Goal: Task Accomplishment & Management: Manage account settings

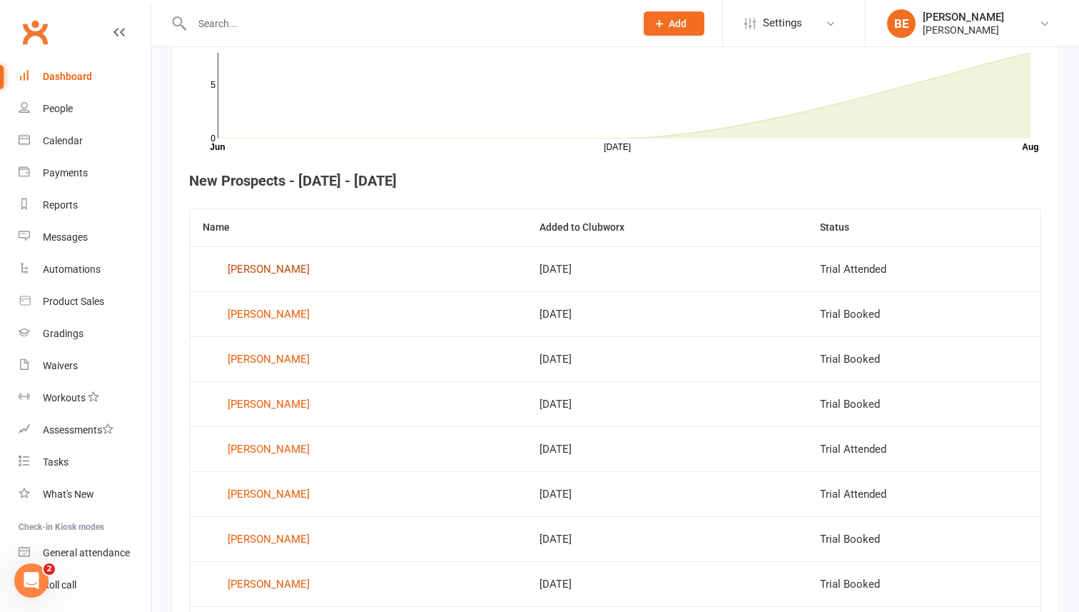
scroll to position [538, 0]
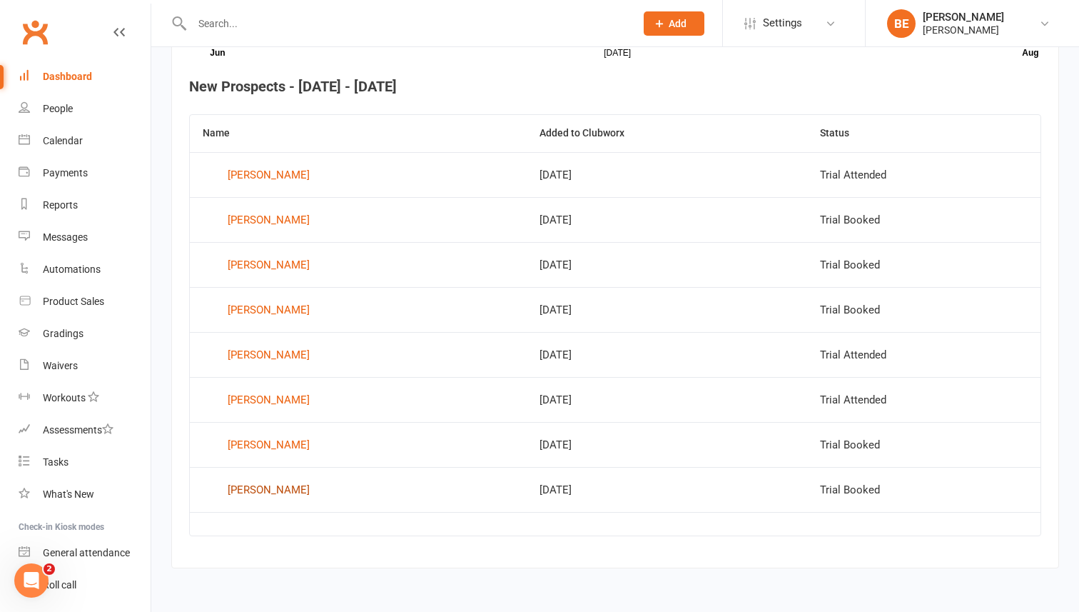
click at [248, 487] on div "[PERSON_NAME]" at bounding box center [269, 489] width 82 height 21
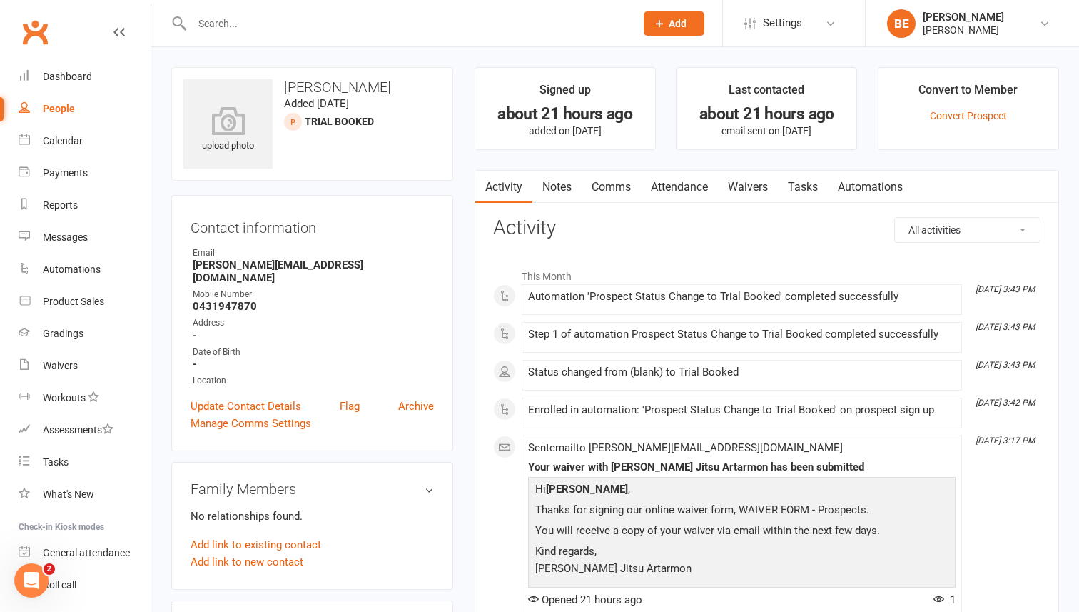
click at [753, 183] on link "Waivers" at bounding box center [748, 187] width 60 height 33
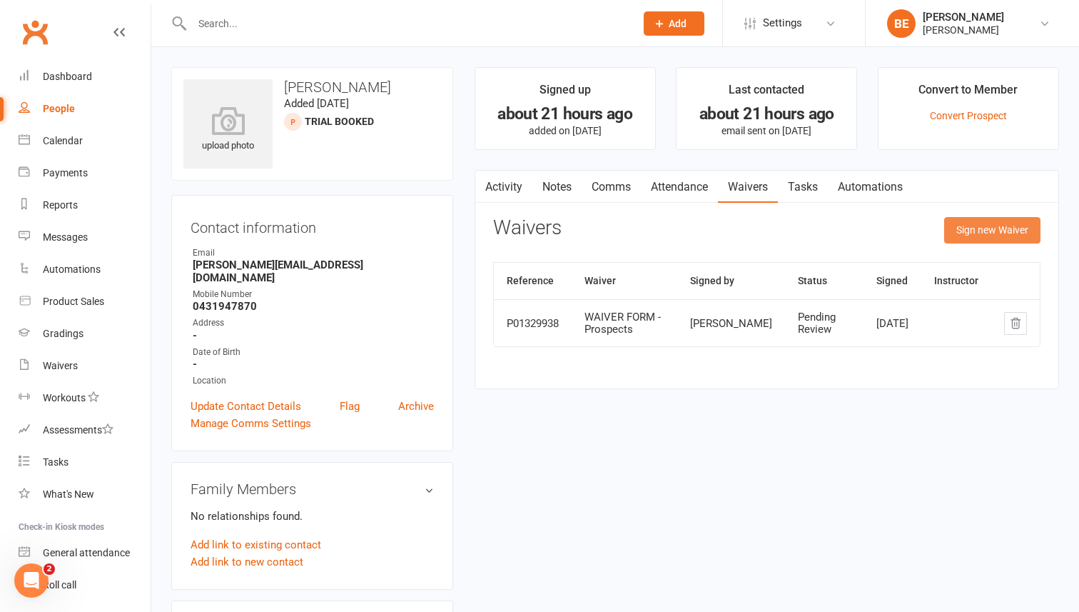
click at [993, 230] on button "Sign new Waiver" at bounding box center [992, 230] width 96 height 26
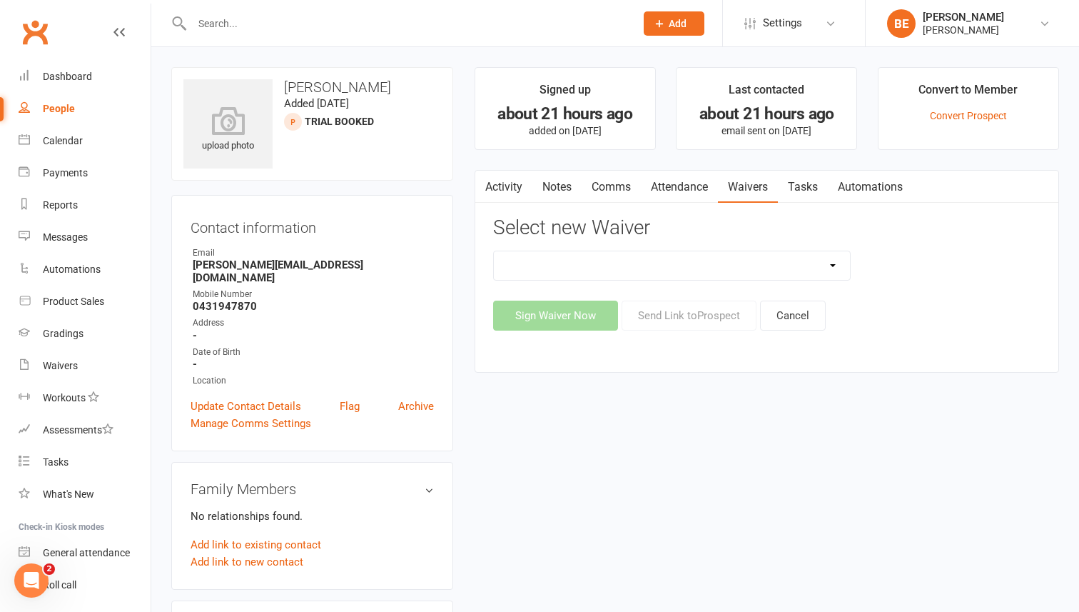
click at [834, 265] on select "EXCLUSIVE MEMBER OFFER FOUNDATION MEMBER PROMO KIDS HOLIDAY CAMP ([DATE] - [DAT…" at bounding box center [672, 265] width 357 height 29
select select "14665"
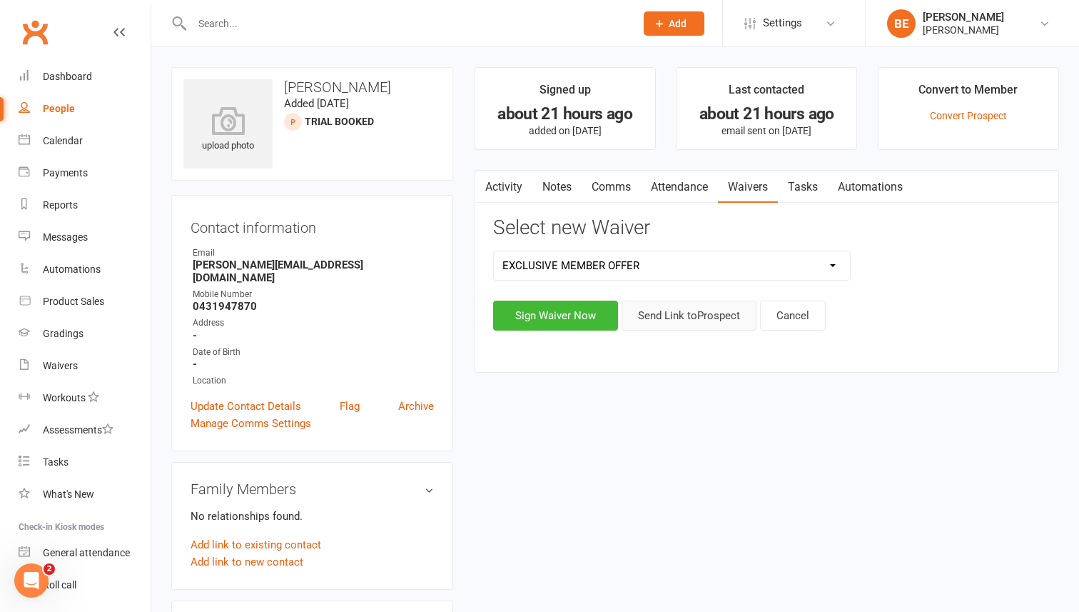
click at [682, 314] on button "Send Link to [GEOGRAPHIC_DATA]" at bounding box center [689, 315] width 135 height 30
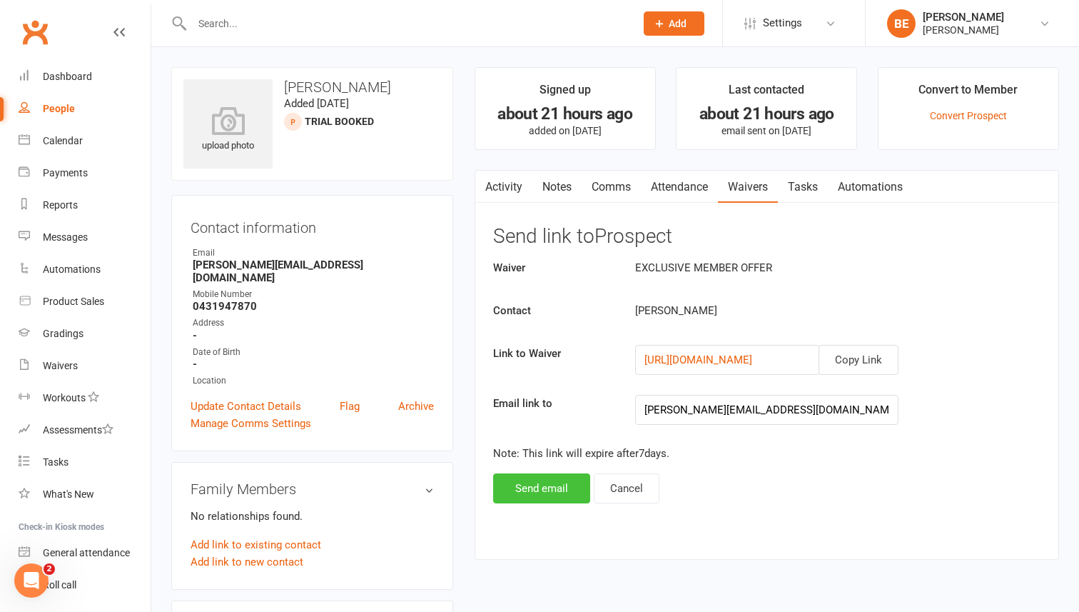
click at [522, 490] on button "Send email" at bounding box center [541, 488] width 97 height 30
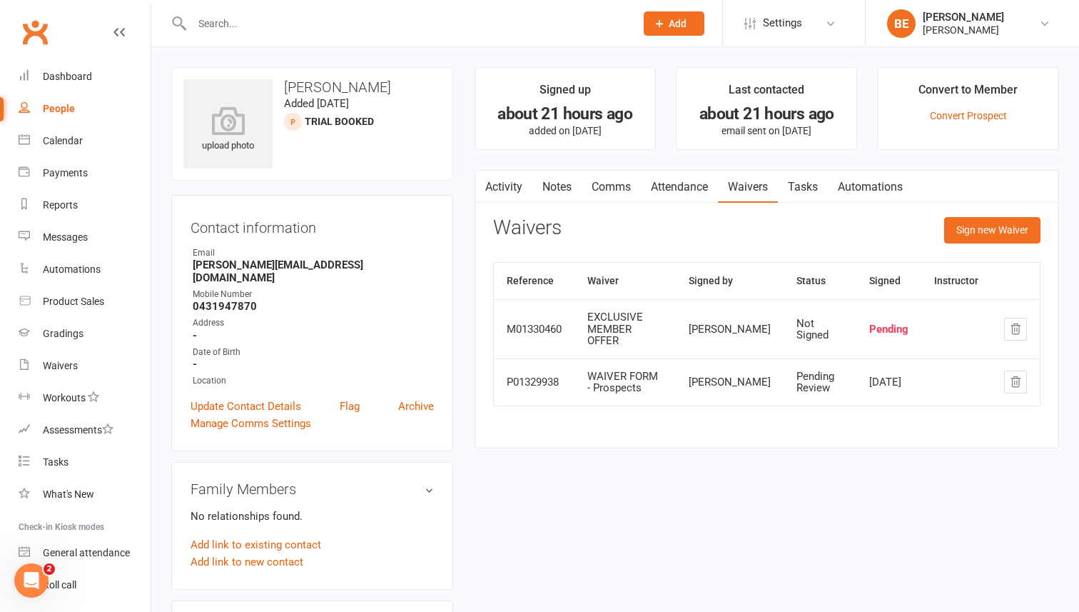
click at [654, 19] on icon at bounding box center [659, 23] width 13 height 13
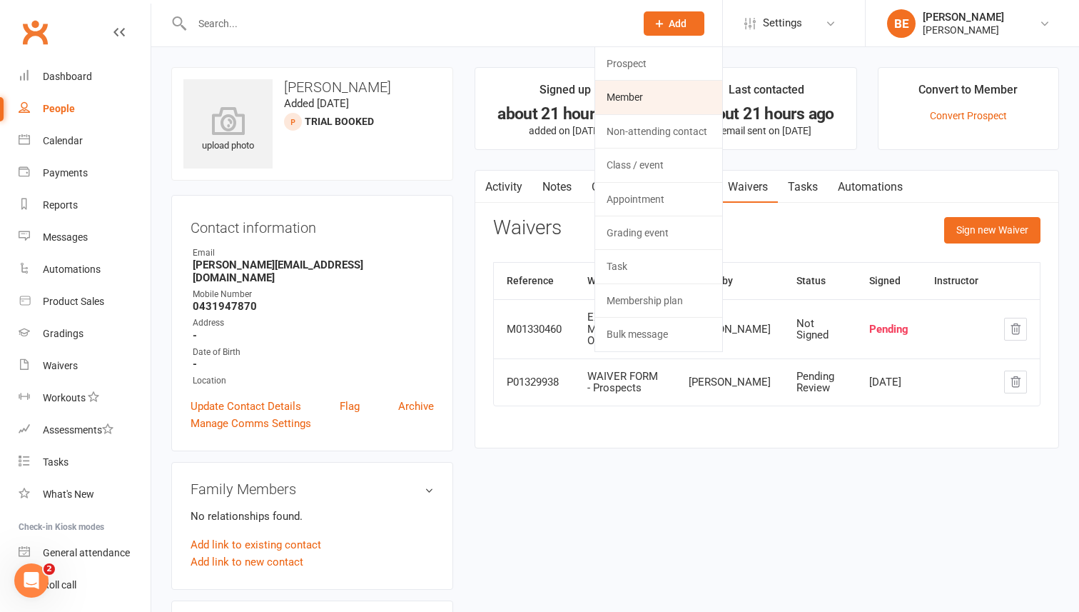
scroll to position [9, 0]
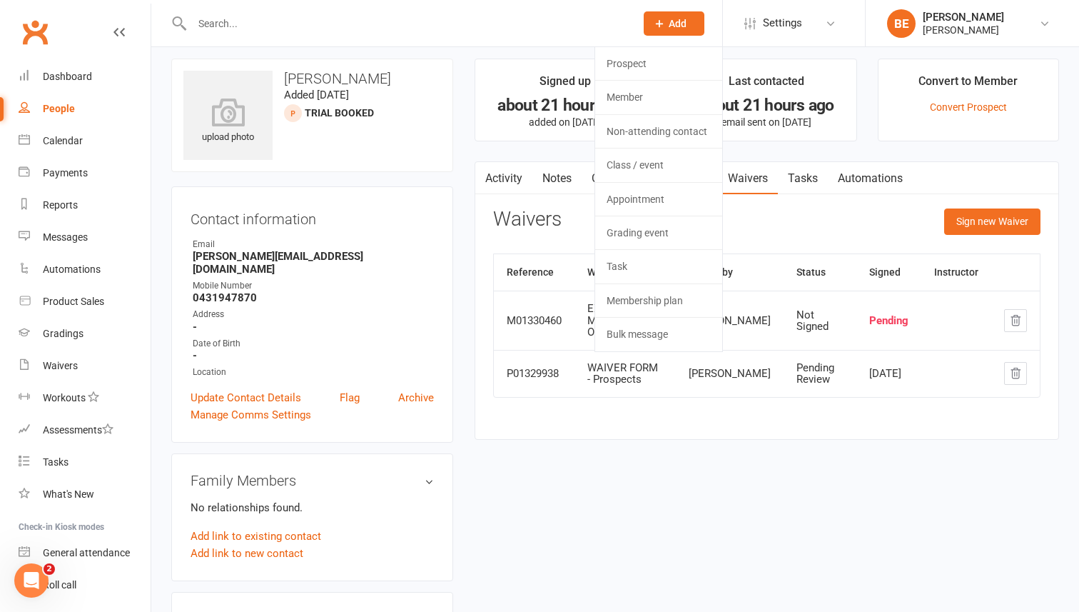
click at [677, 23] on span "Add" at bounding box center [678, 23] width 18 height 11
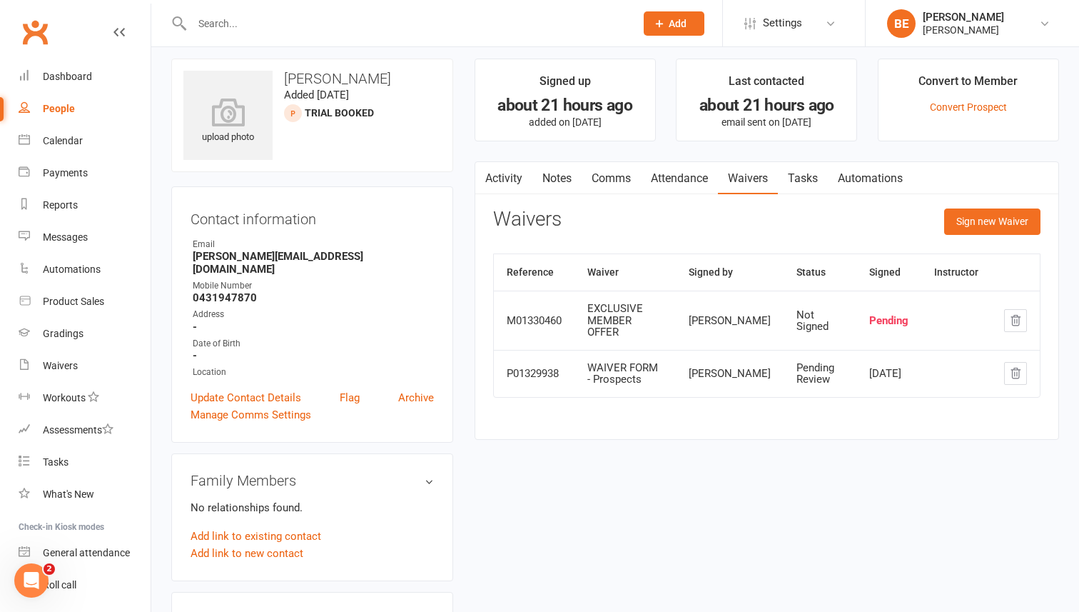
click at [677, 23] on span "Add" at bounding box center [678, 23] width 18 height 11
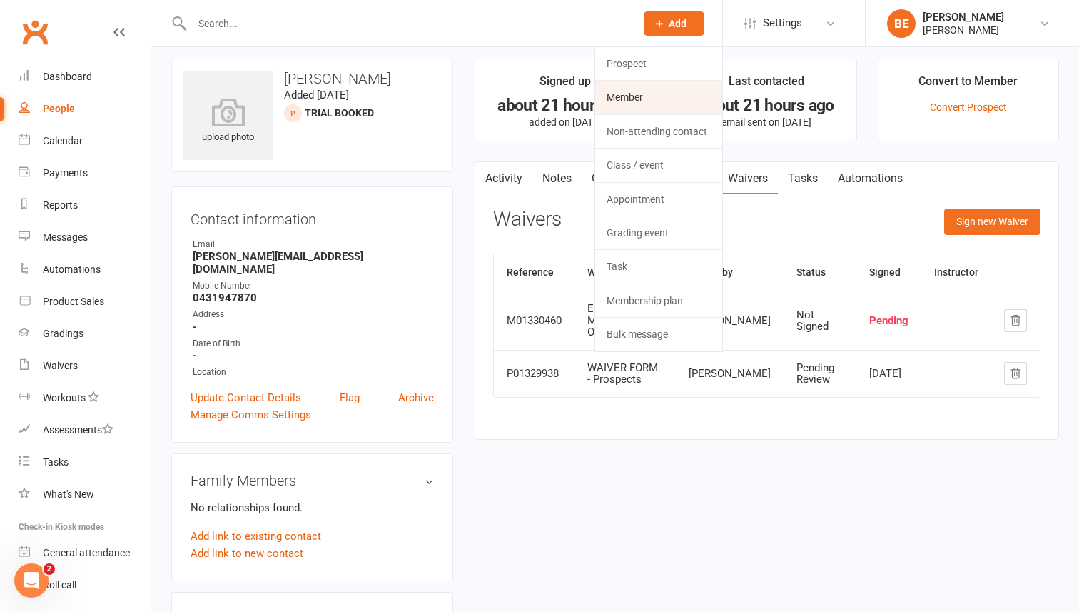
click at [639, 101] on link "Member" at bounding box center [658, 97] width 127 height 33
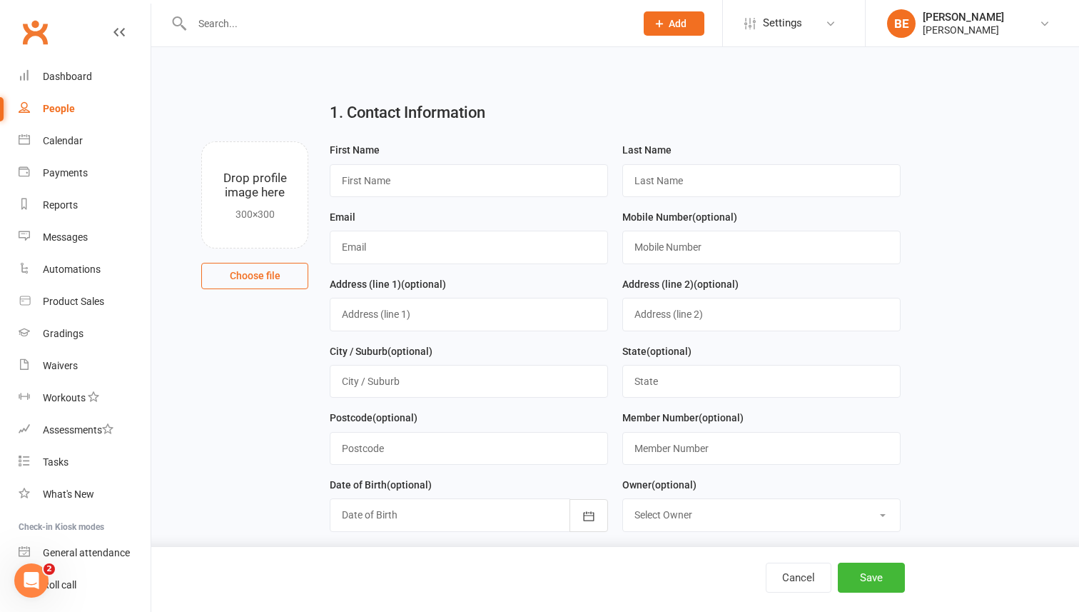
click at [677, 18] on span "Add" at bounding box center [678, 23] width 18 height 11
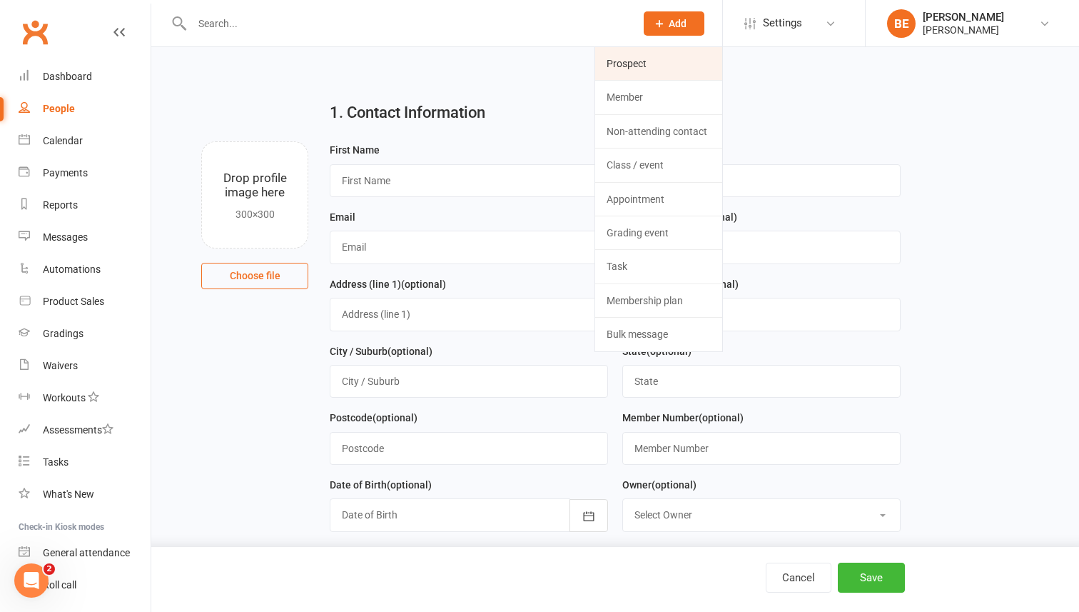
click at [642, 59] on link "Prospect" at bounding box center [658, 63] width 127 height 33
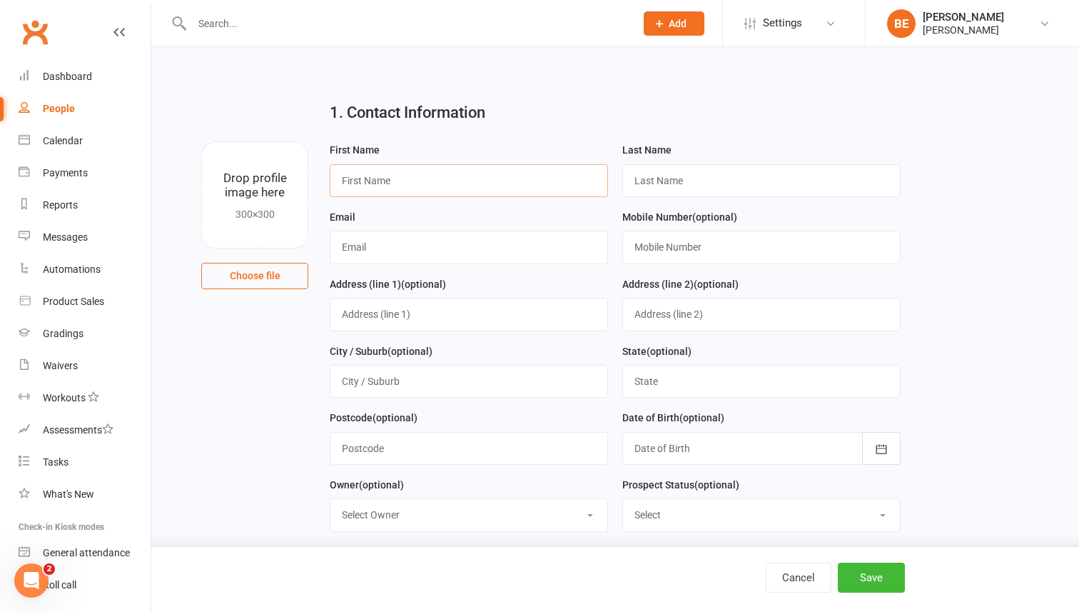
click at [392, 184] on input "text" at bounding box center [469, 180] width 278 height 33
click at [680, 18] on span "Add" at bounding box center [678, 23] width 18 height 11
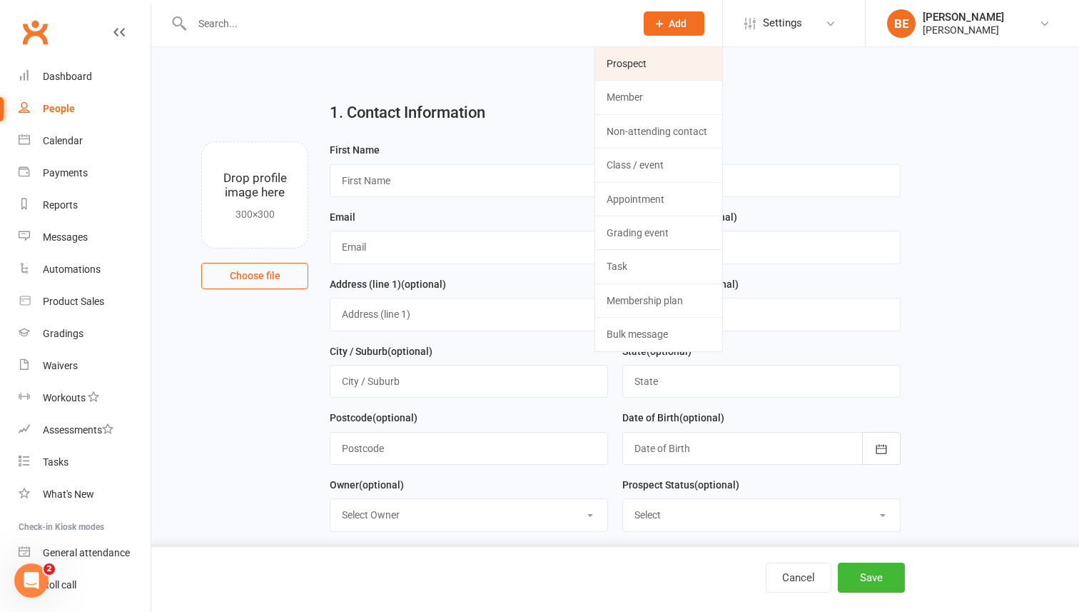
click at [625, 65] on link "Prospect" at bounding box center [658, 63] width 127 height 33
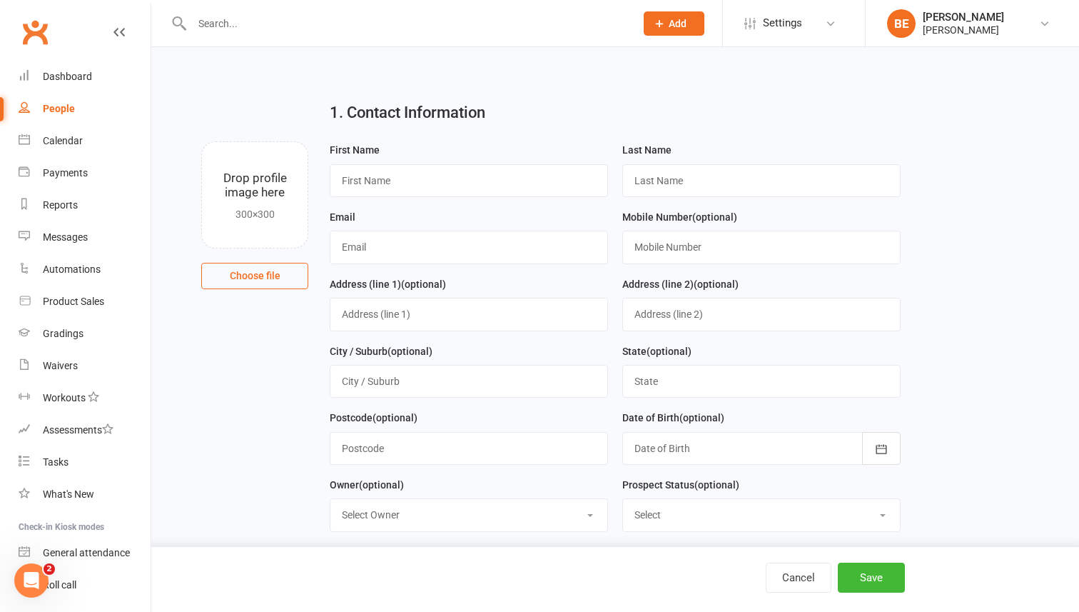
click at [672, 20] on span "Add" at bounding box center [678, 23] width 18 height 11
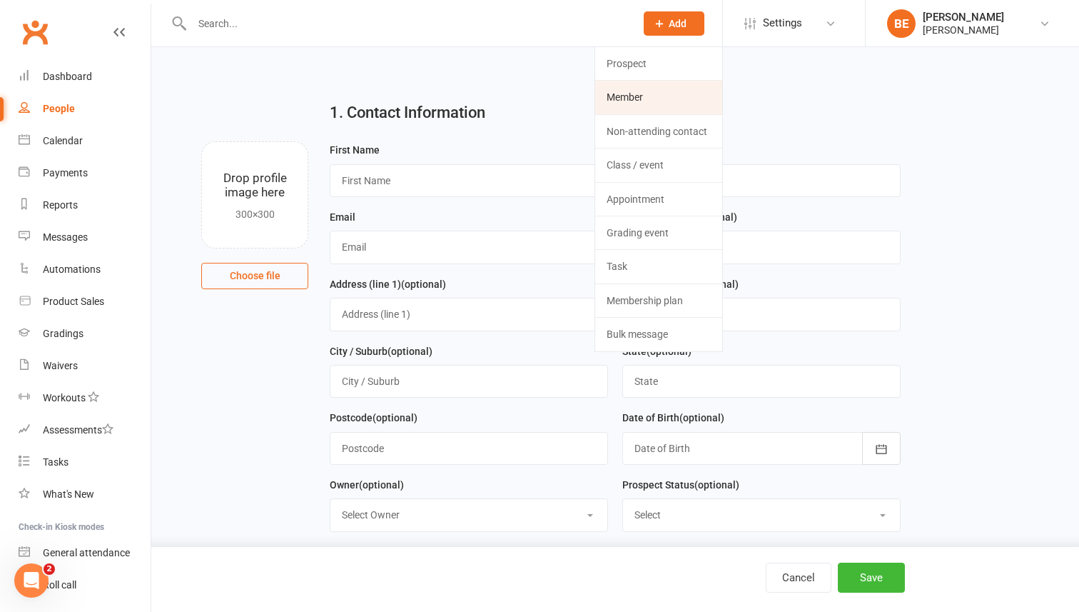
click at [627, 90] on link "Member" at bounding box center [658, 97] width 127 height 33
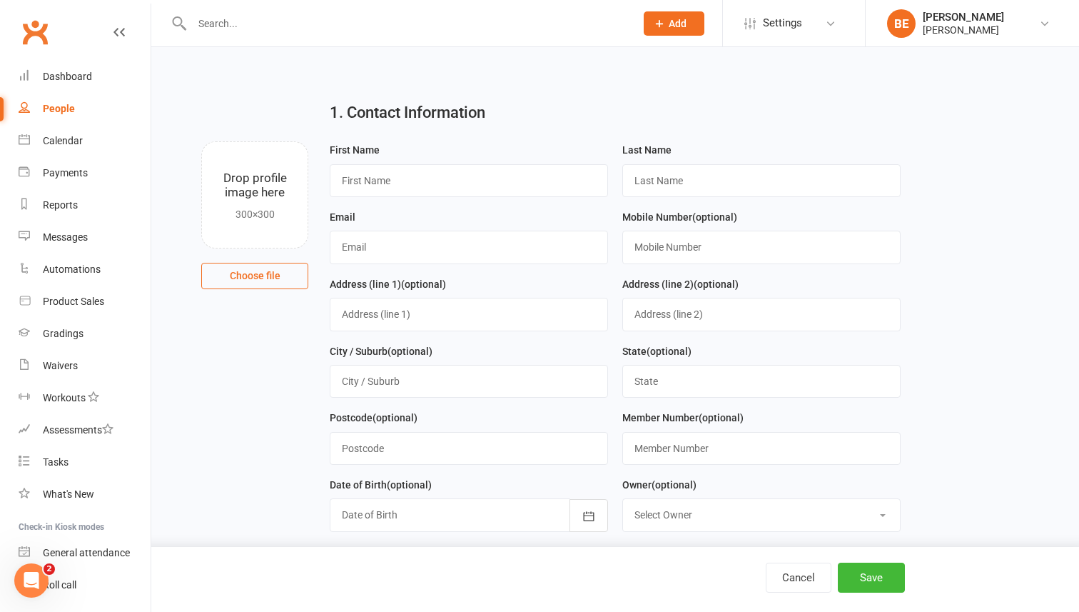
click at [674, 26] on span "Add" at bounding box center [678, 23] width 18 height 11
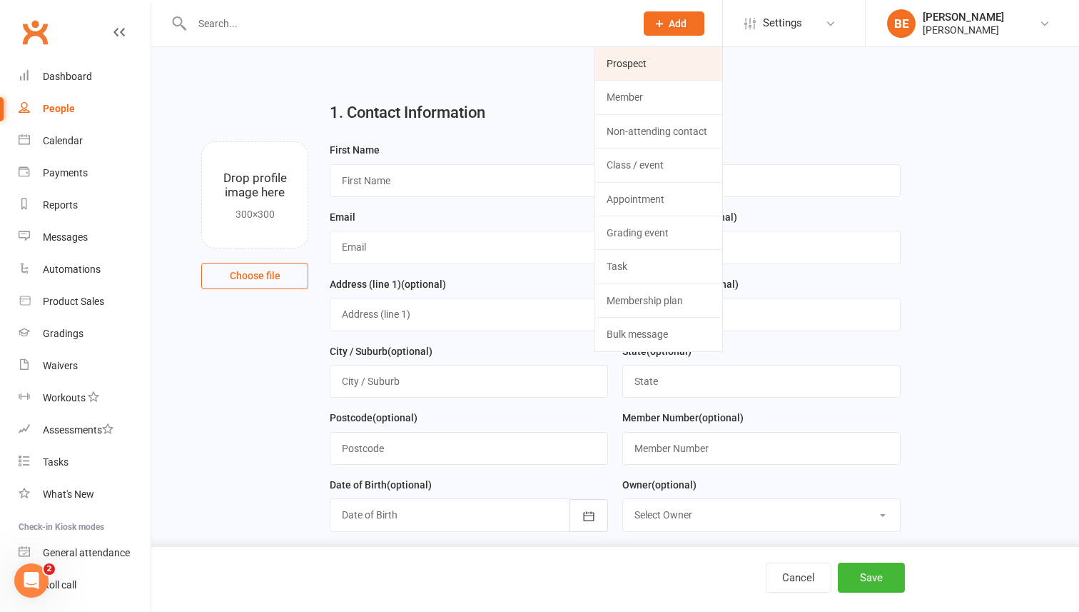
click at [618, 68] on link "Prospect" at bounding box center [658, 63] width 127 height 33
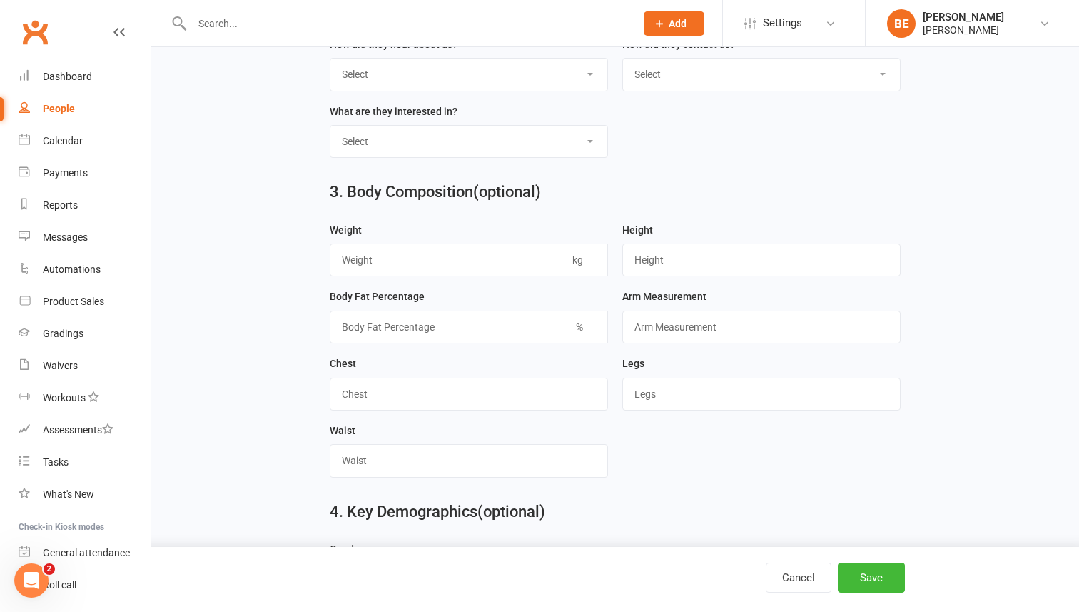
scroll to position [628, 0]
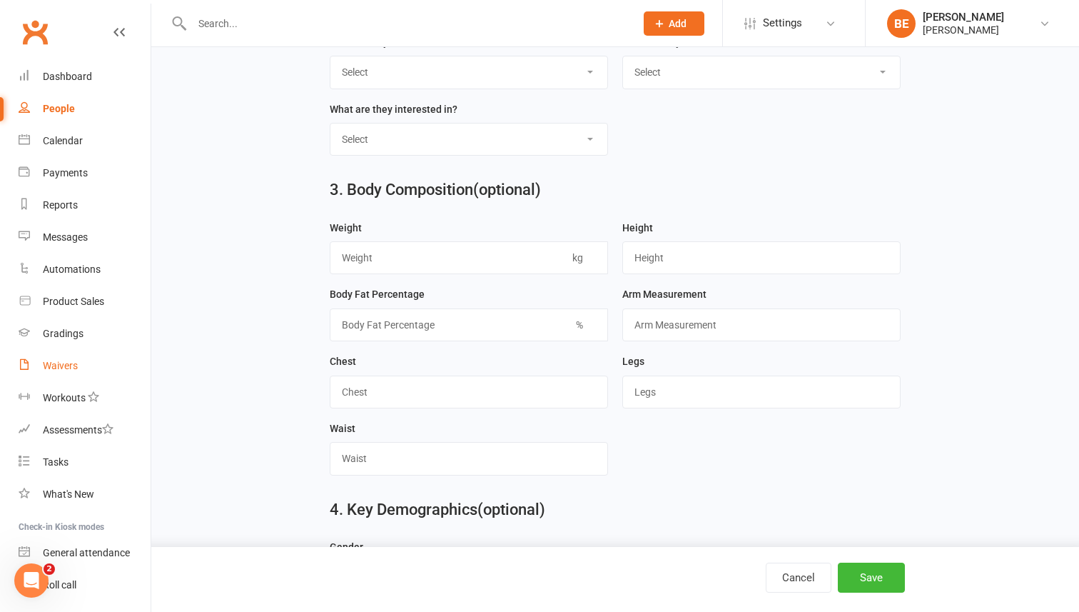
click at [52, 366] on div "Waivers" at bounding box center [60, 365] width 35 height 11
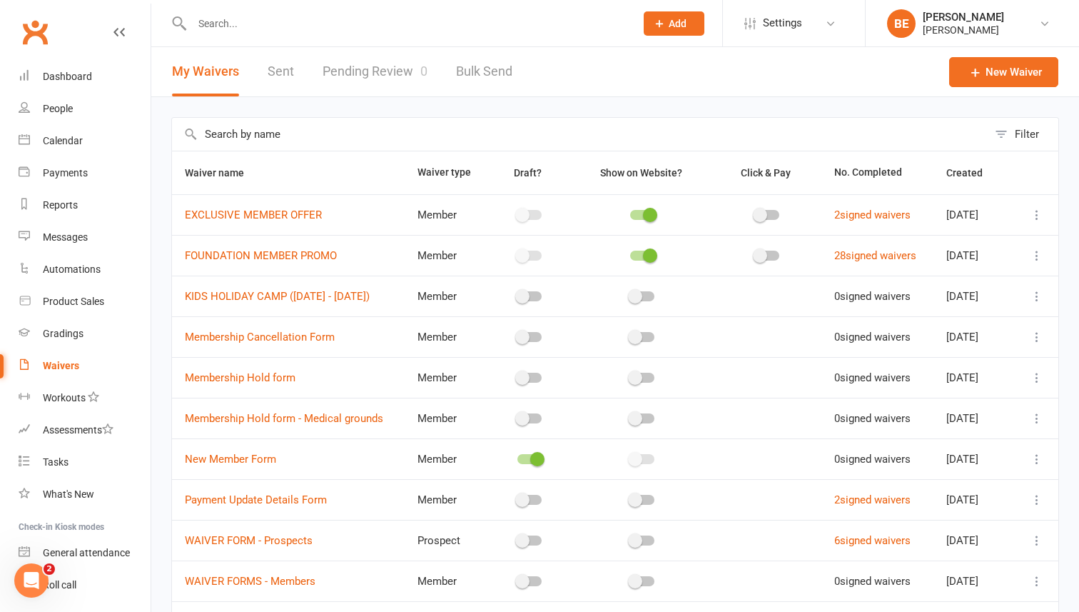
click at [1040, 212] on icon at bounding box center [1037, 215] width 14 height 14
click at [275, 216] on link "EXCLUSIVE MEMBER OFFER" at bounding box center [253, 214] width 137 height 13
click at [315, 189] on icon at bounding box center [308, 190] width 11 height 11
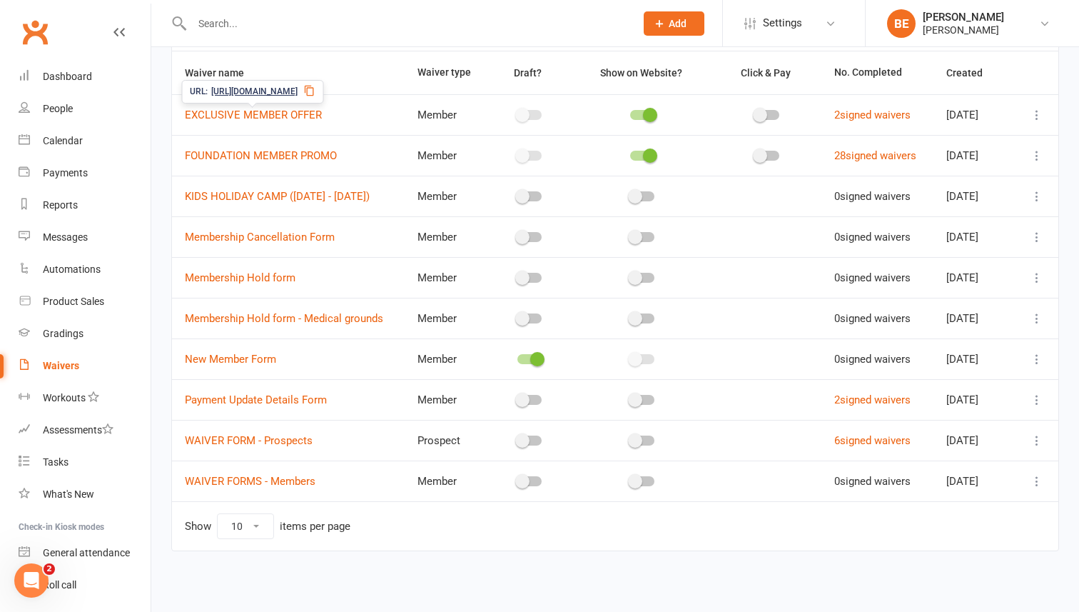
scroll to position [96, 0]
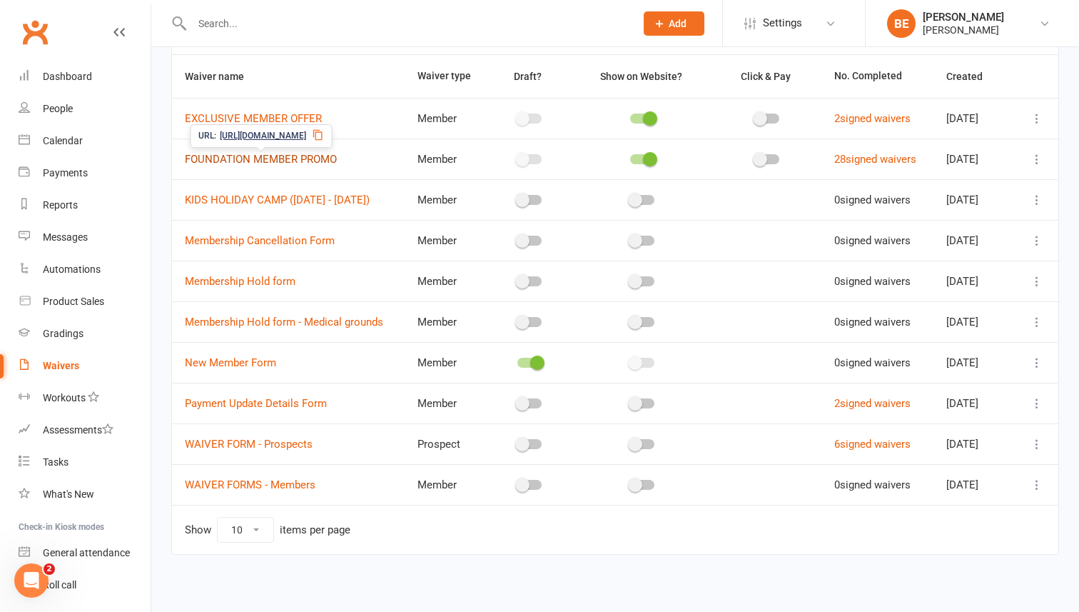
click at [278, 159] on link "FOUNDATION MEMBER PROMO" at bounding box center [261, 159] width 152 height 13
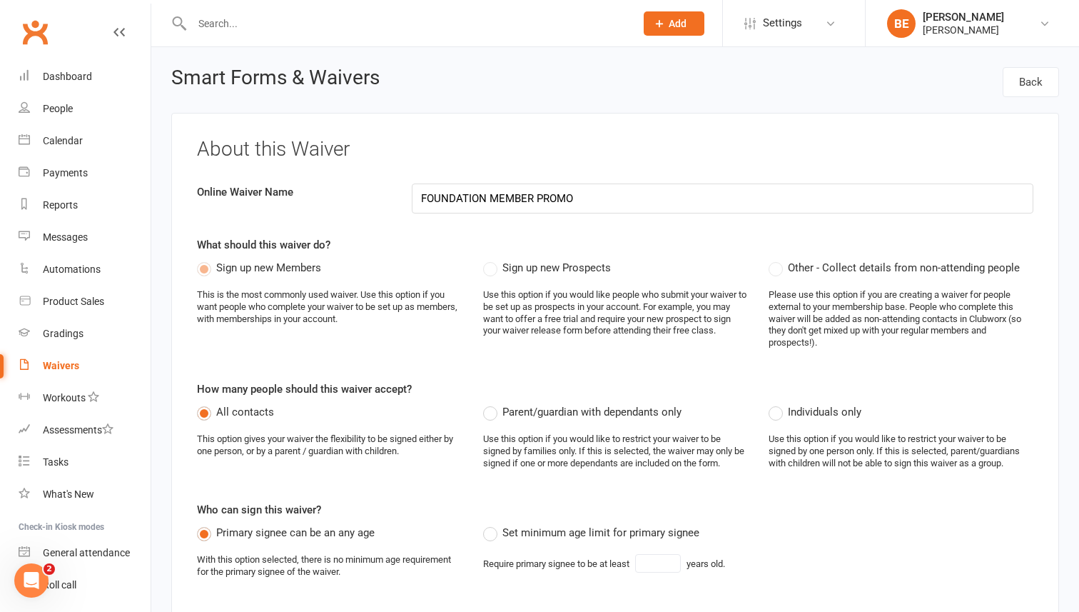
click at [59, 364] on div "Waivers" at bounding box center [61, 365] width 36 height 11
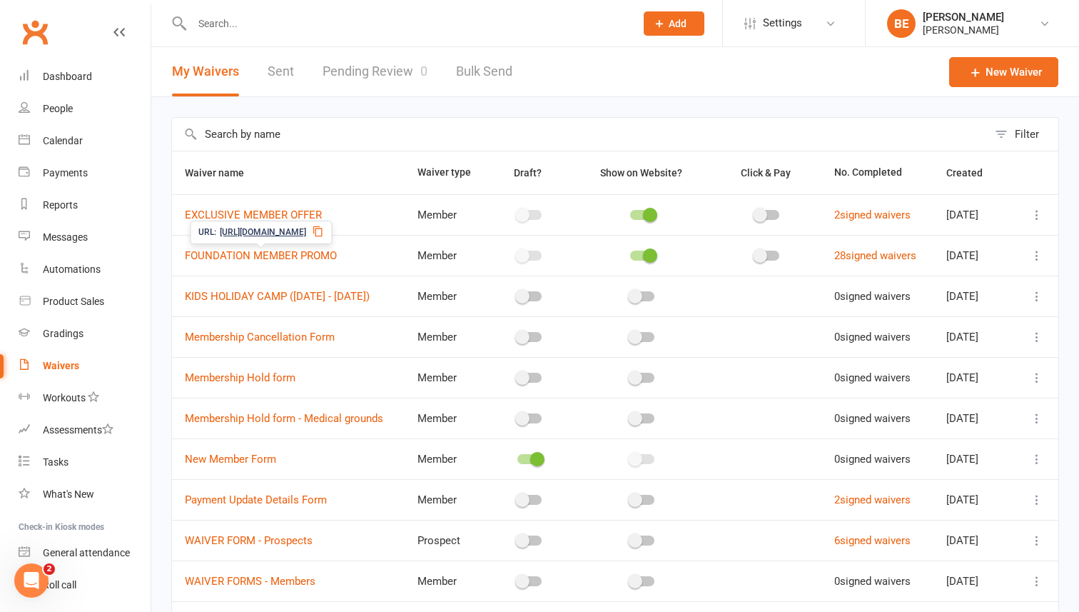
click at [322, 229] on icon at bounding box center [317, 231] width 9 height 11
